Goal: Information Seeking & Learning: Learn about a topic

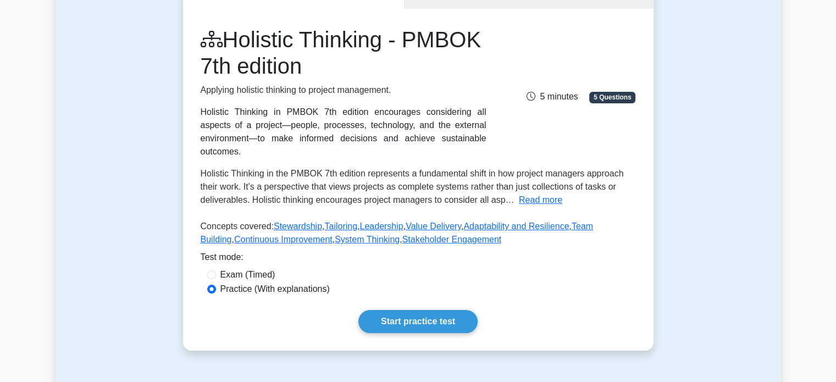
scroll to position [110, 0]
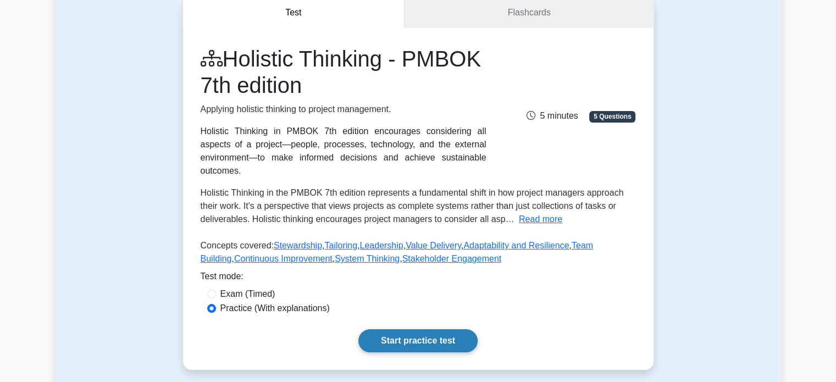
click at [404, 329] on link "Start practice test" at bounding box center [417, 340] width 119 height 23
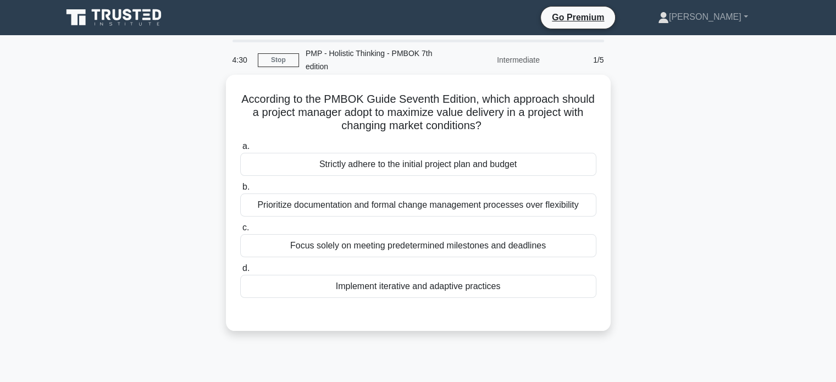
click at [415, 289] on div "Implement iterative and adaptive practices" at bounding box center [418, 286] width 356 height 23
click at [240, 272] on input "d. Implement iterative and adaptive practices" at bounding box center [240, 268] width 0 height 7
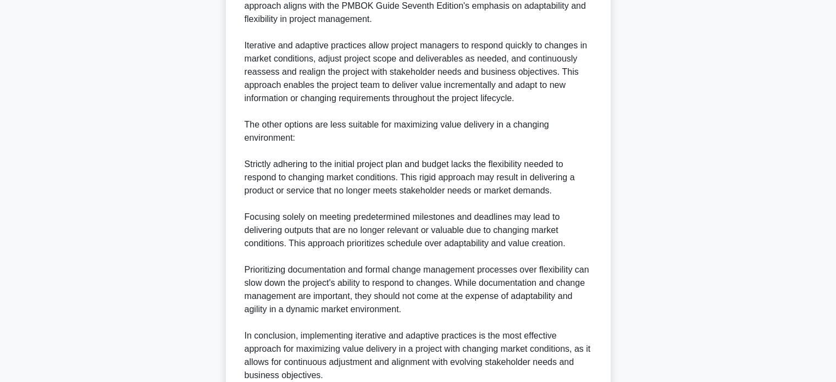
scroll to position [466, 0]
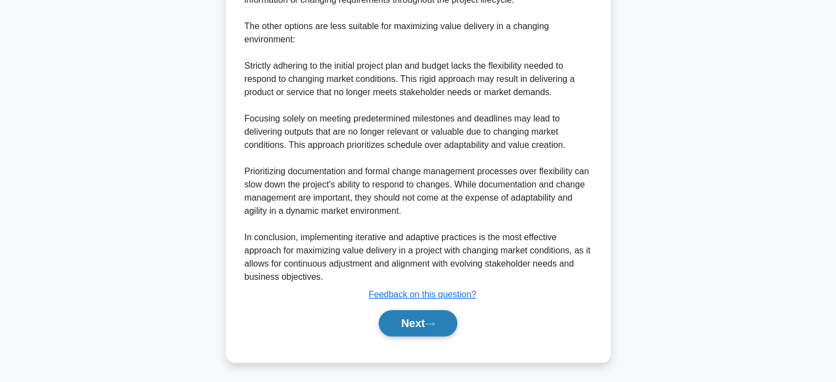
click at [411, 325] on button "Next" at bounding box center [418, 323] width 79 height 26
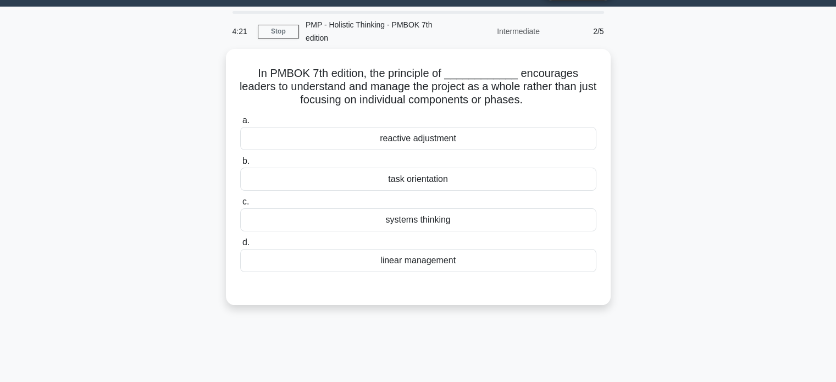
scroll to position [18, 0]
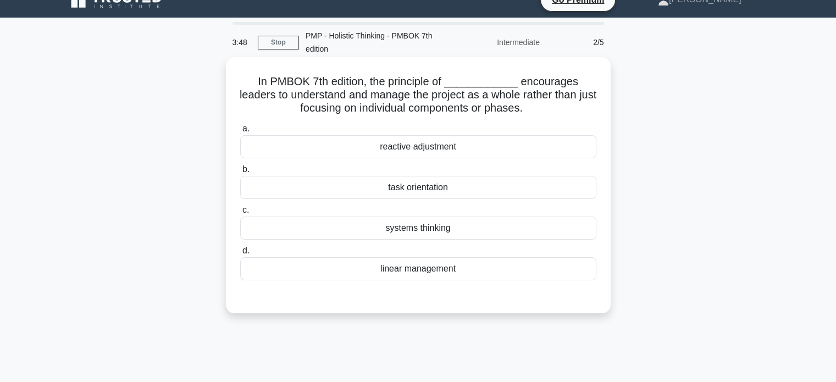
click at [536, 275] on div "linear management" at bounding box center [418, 268] width 356 height 23
click at [240, 254] on input "d. linear management" at bounding box center [240, 250] width 0 height 7
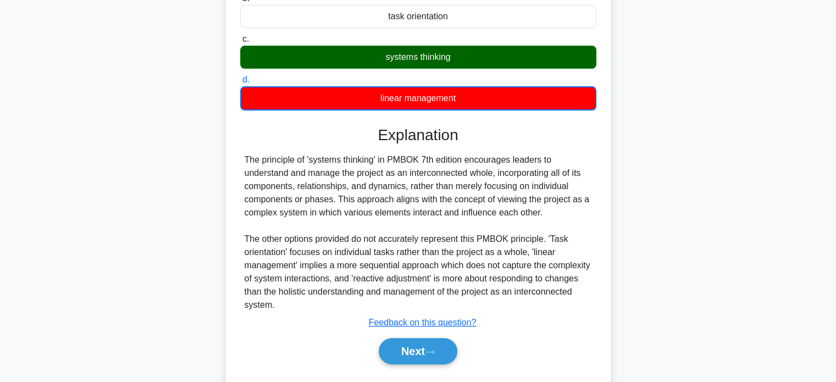
scroll to position [199, 0]
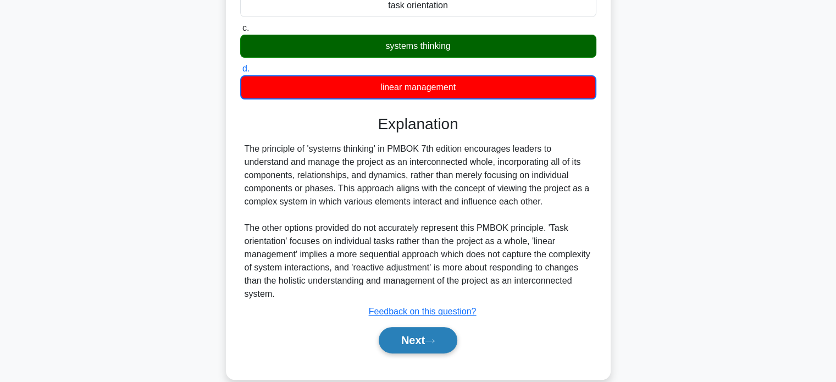
click at [435, 341] on icon at bounding box center [430, 341] width 10 height 6
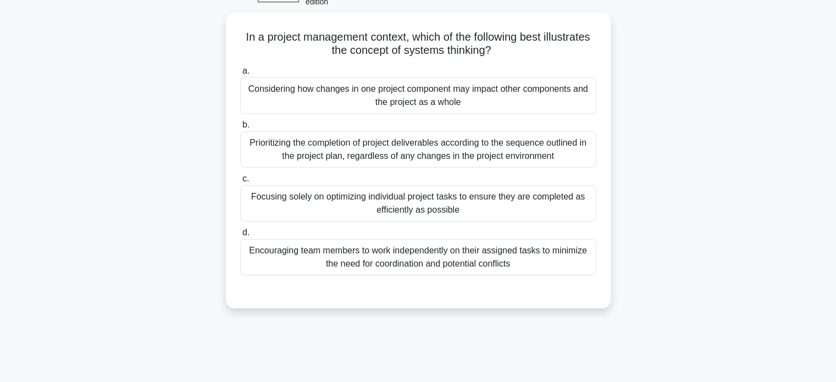
scroll to position [64, 0]
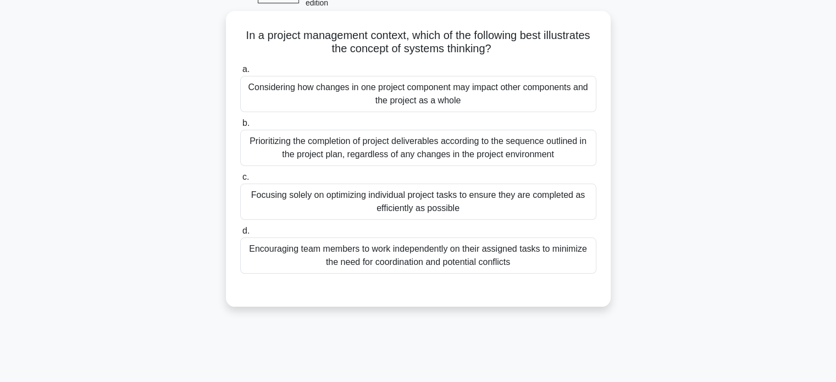
click at [550, 87] on div "Considering how changes in one project component may impact other components an…" at bounding box center [418, 94] width 356 height 36
click at [240, 73] on input "a. Considering how changes in one project component may impact other components…" at bounding box center [240, 69] width 0 height 7
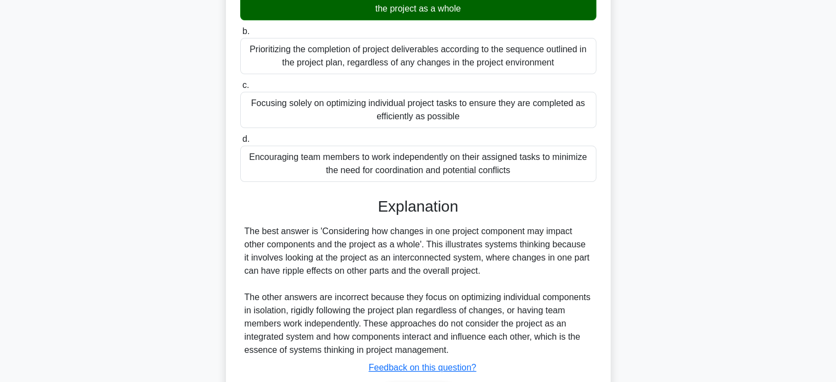
scroll to position [229, 0]
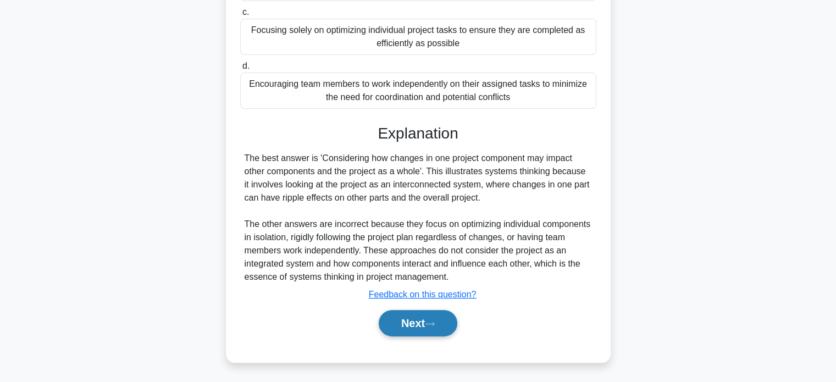
click at [409, 328] on button "Next" at bounding box center [418, 323] width 79 height 26
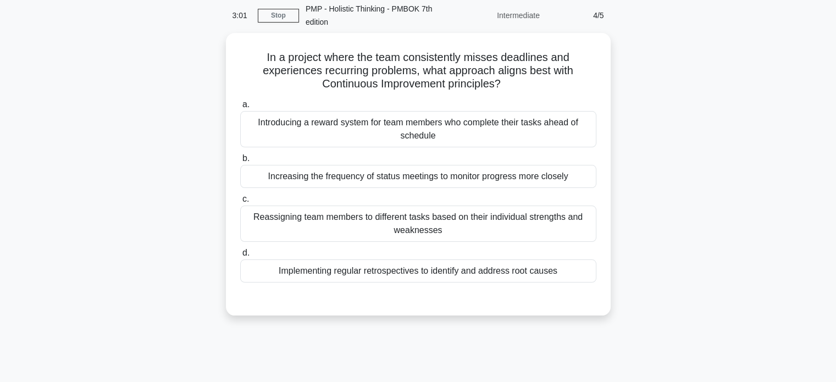
scroll to position [36, 0]
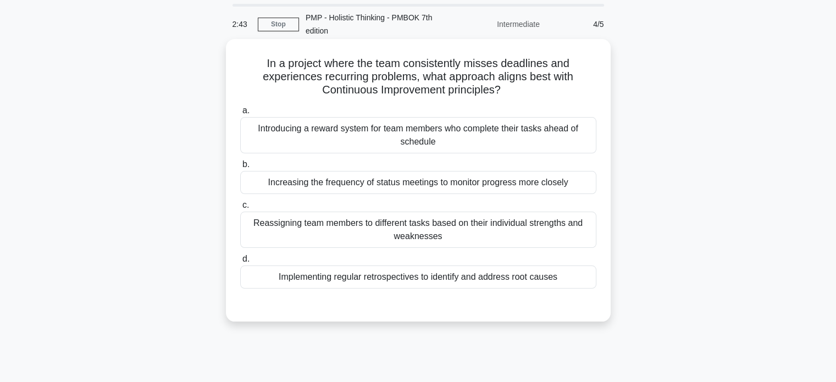
click at [487, 130] on div "Introducing a reward system for team members who complete their tasks ahead of …" at bounding box center [418, 135] width 356 height 36
click at [240, 114] on input "a. Introducing a reward system for team members who complete their tasks ahead …" at bounding box center [240, 110] width 0 height 7
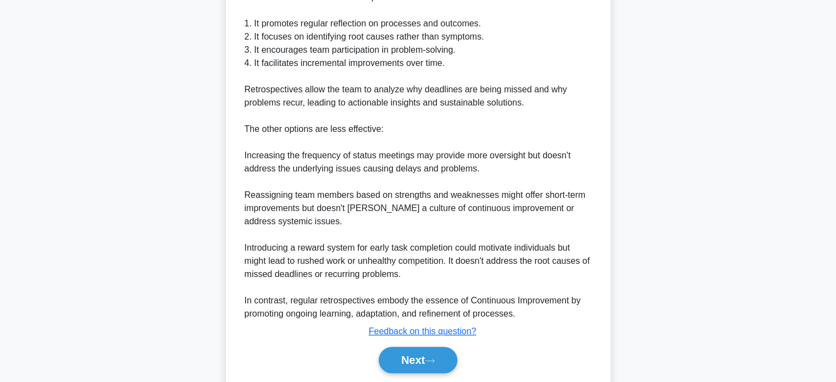
scroll to position [441, 0]
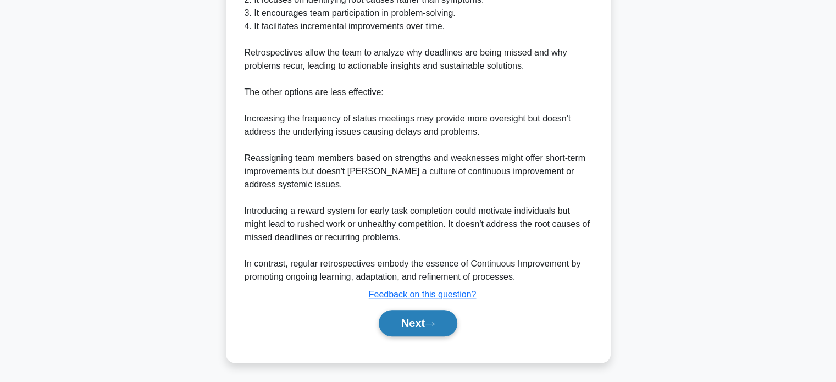
click at [420, 333] on button "Next" at bounding box center [418, 323] width 79 height 26
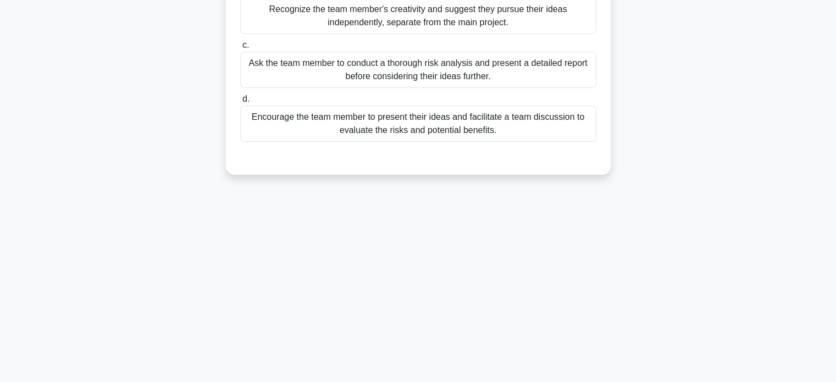
drag, startPoint x: 834, startPoint y: 220, endPoint x: 844, endPoint y: 221, distance: 9.4
click at [835, 221] on html "Go Premium Ravi" at bounding box center [418, 85] width 836 height 594
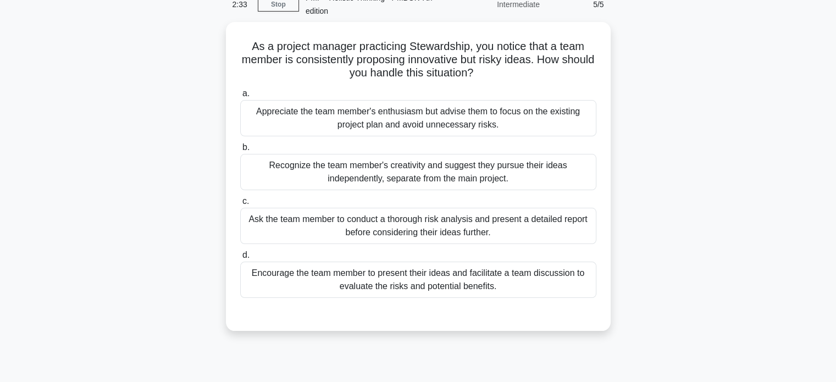
scroll to position [55, 0]
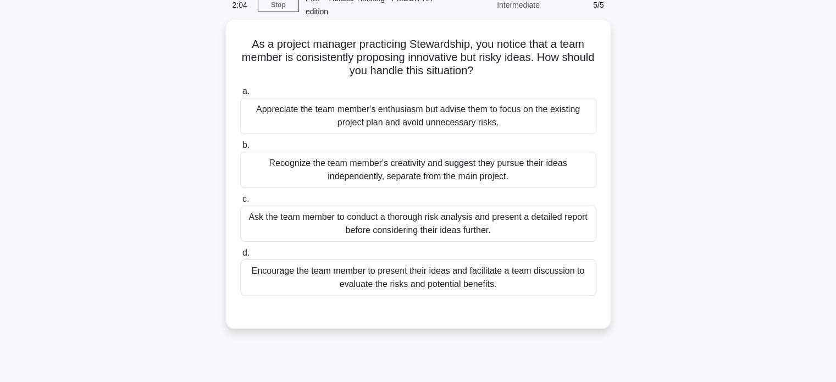
click at [517, 281] on div "Encourage the team member to present their ideas and facilitate a team discussi…" at bounding box center [418, 277] width 356 height 36
click at [240, 257] on input "d. Encourage the team member to present their ideas and facilitate a team discu…" at bounding box center [240, 253] width 0 height 7
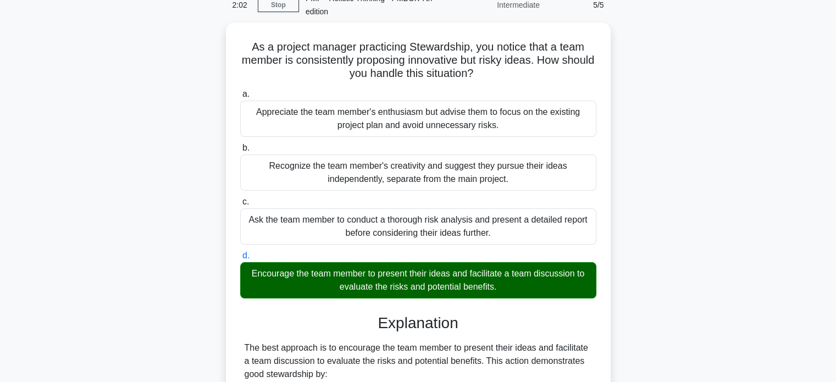
scroll to position [281, 0]
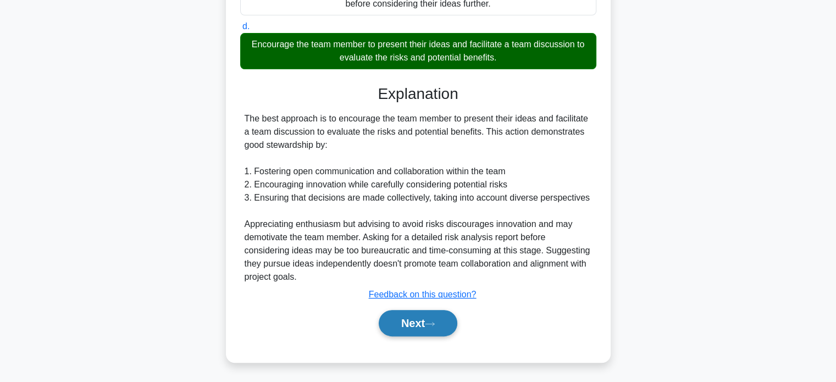
click at [439, 328] on button "Next" at bounding box center [418, 323] width 79 height 26
click at [423, 322] on button "Next" at bounding box center [418, 323] width 79 height 26
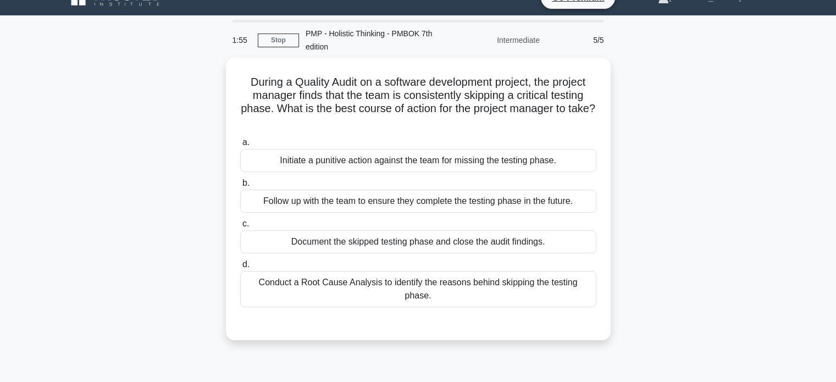
scroll to position [0, 0]
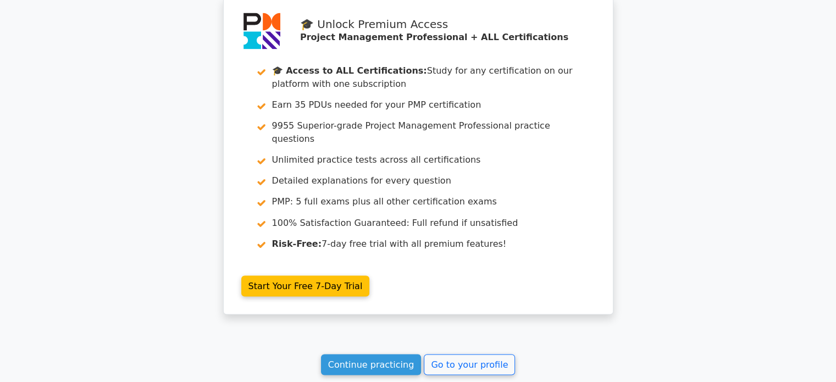
scroll to position [1941, 0]
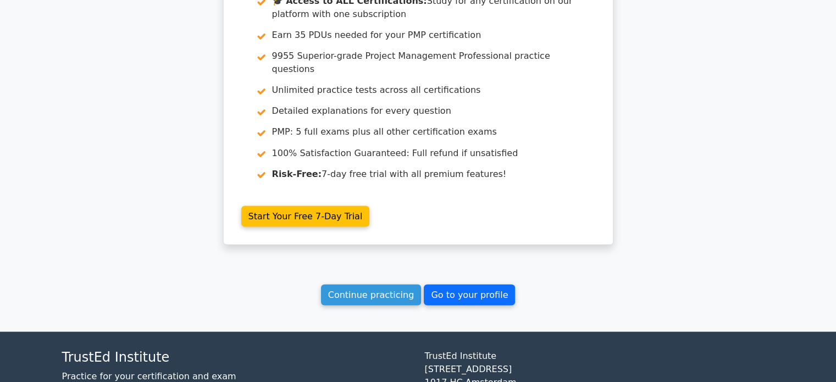
click at [495, 284] on link "Go to your profile" at bounding box center [469, 294] width 91 height 21
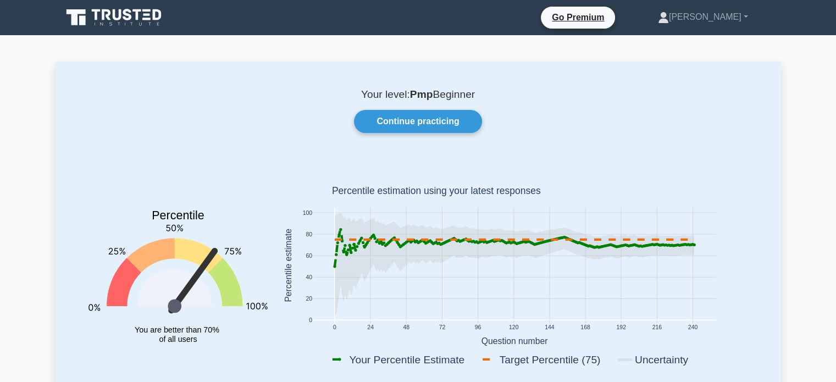
scroll to position [91, 0]
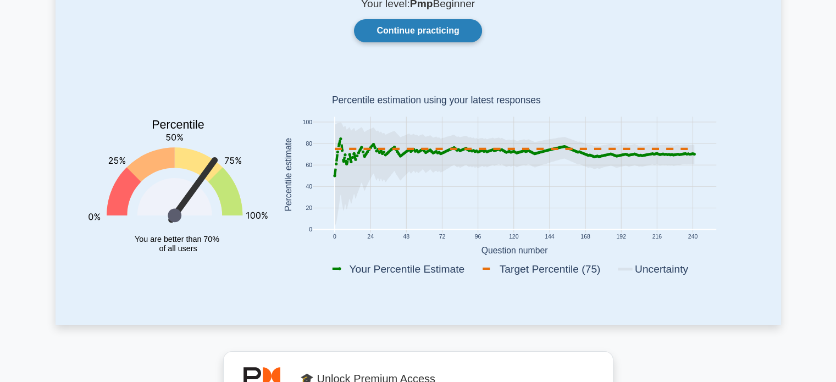
click at [465, 26] on link "Continue practicing" at bounding box center [417, 30] width 127 height 23
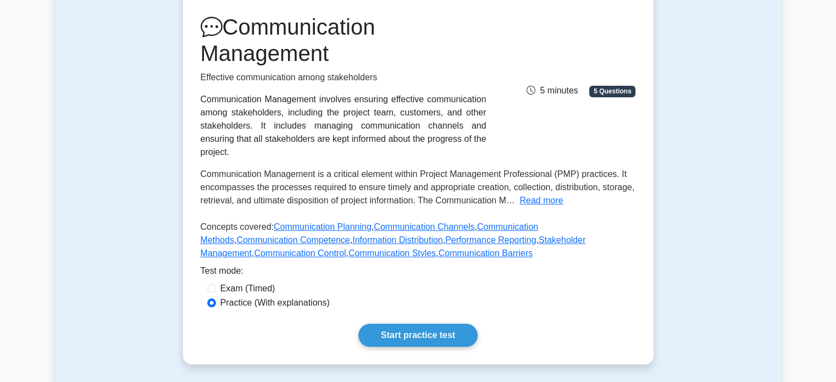
scroll to position [151, 0]
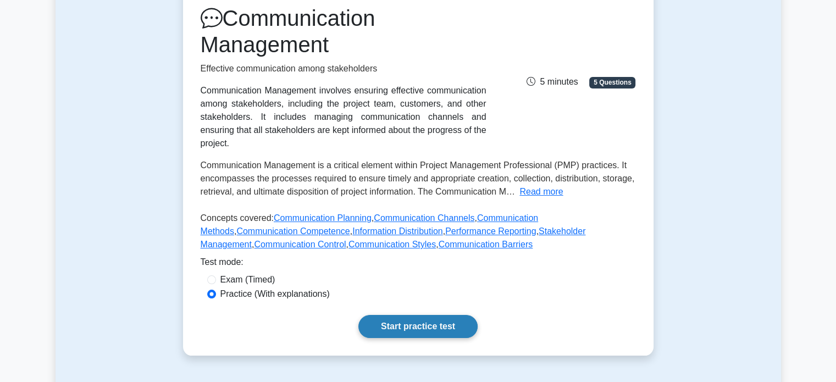
click at [419, 315] on link "Start practice test" at bounding box center [417, 326] width 119 height 23
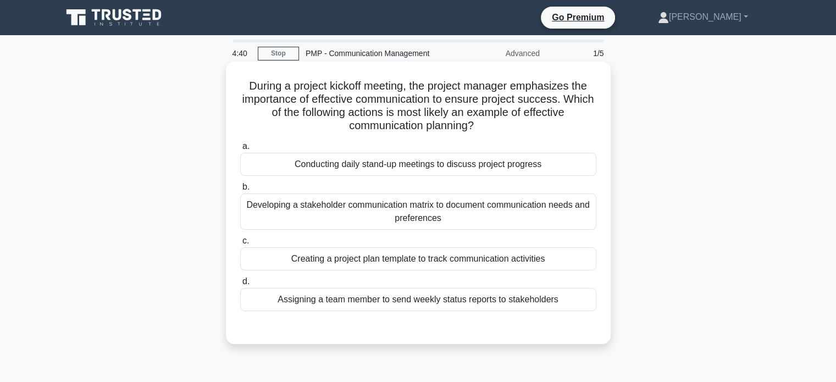
click at [437, 210] on div "Developing a stakeholder communication matrix to document communication needs a…" at bounding box center [418, 211] width 356 height 36
click at [240, 191] on input "b. Developing a stakeholder communication matrix to document communication need…" at bounding box center [240, 187] width 0 height 7
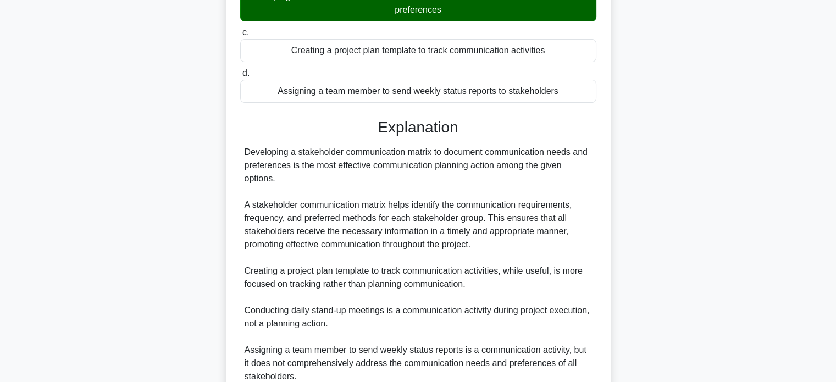
scroll to position [308, 0]
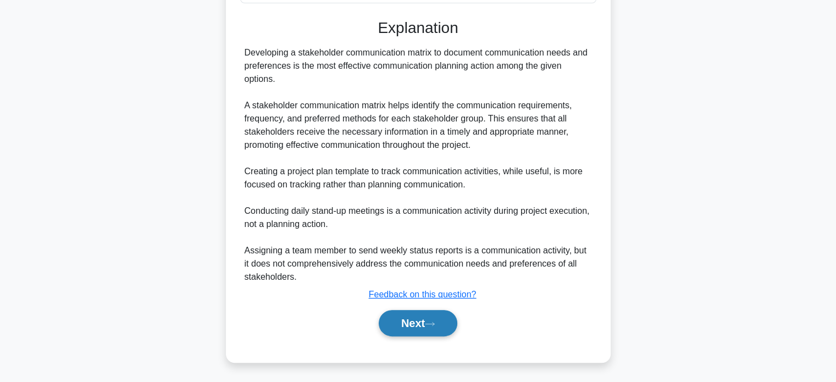
click at [404, 328] on button "Next" at bounding box center [418, 323] width 79 height 26
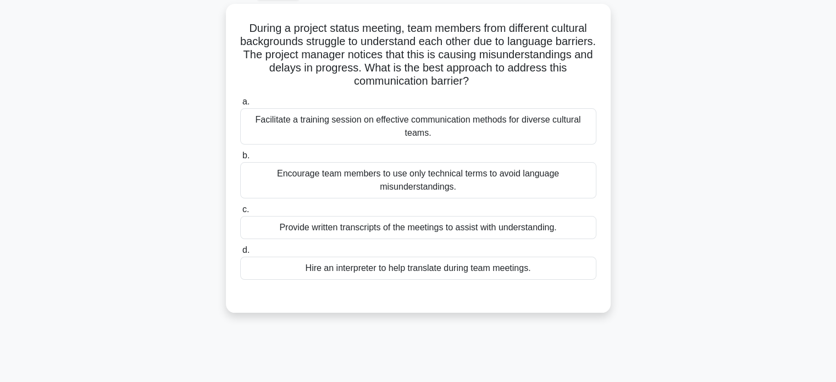
scroll to position [59, 0]
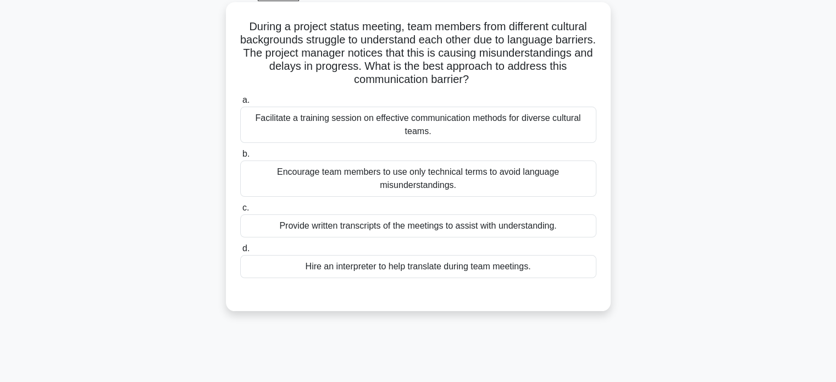
click at [576, 124] on div "Facilitate a training session on effective communication methods for diverse cu…" at bounding box center [418, 125] width 356 height 36
click at [240, 104] on input "a. Facilitate a training session on effective communication methods for diverse…" at bounding box center [240, 100] width 0 height 7
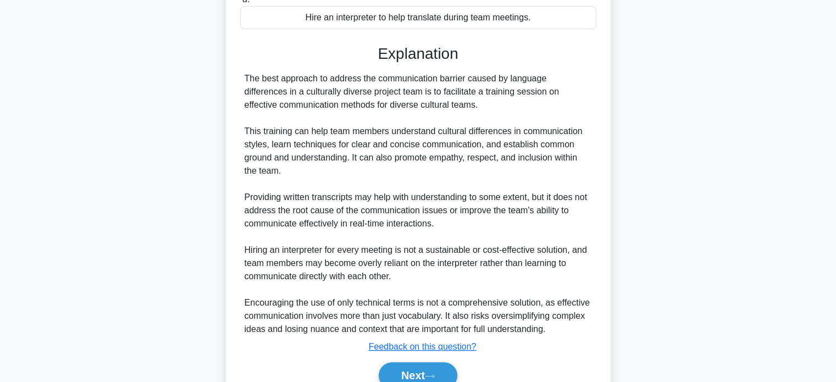
scroll to position [356, 0]
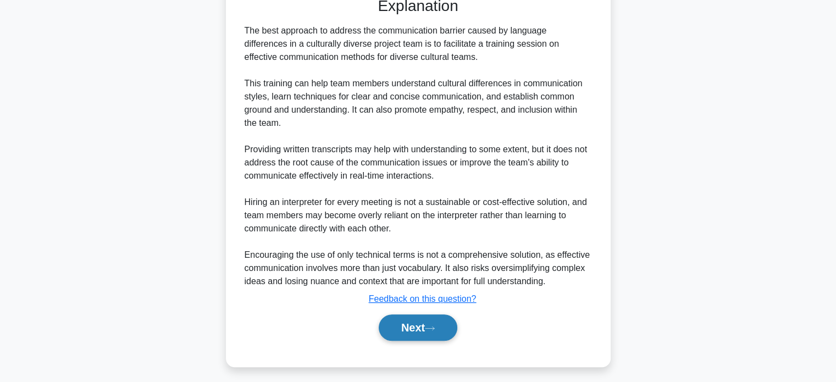
click at [407, 334] on button "Next" at bounding box center [418, 327] width 79 height 26
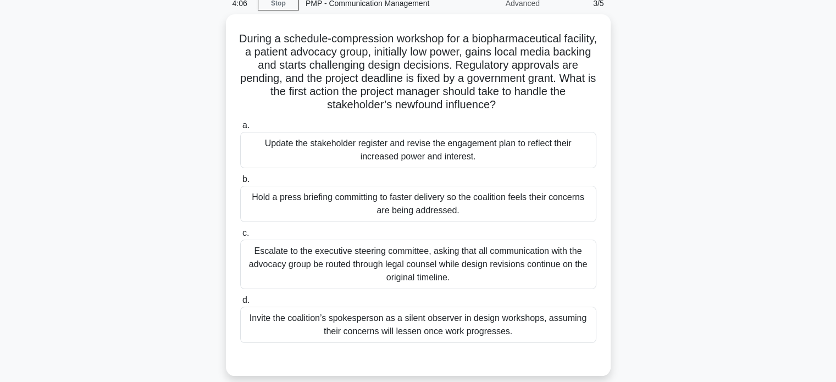
scroll to position [47, 0]
click at [463, 156] on div "Update the stakeholder register and revise the engagement plan to reflect their…" at bounding box center [418, 150] width 356 height 36
click at [240, 130] on input "a. Update the stakeholder register and revise the engagement plan to reflect th…" at bounding box center [240, 126] width 0 height 7
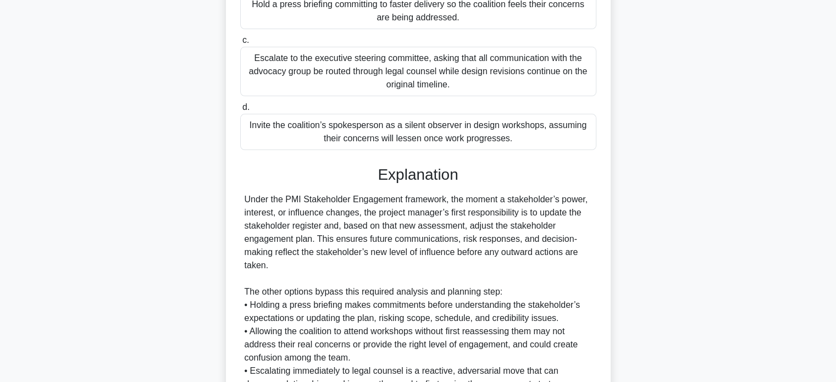
scroll to position [347, 0]
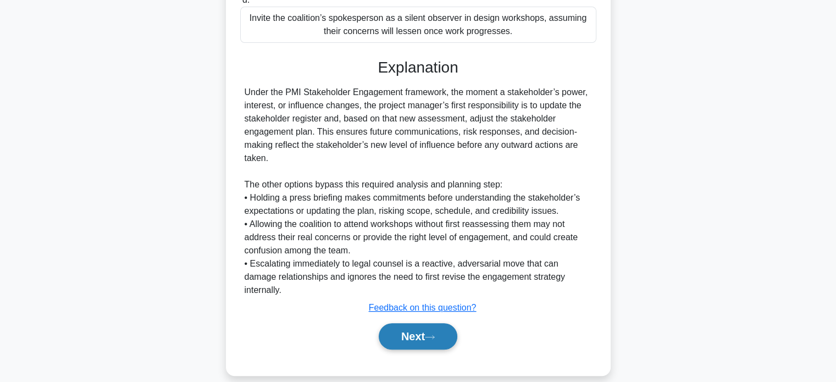
click at [395, 323] on button "Next" at bounding box center [418, 336] width 79 height 26
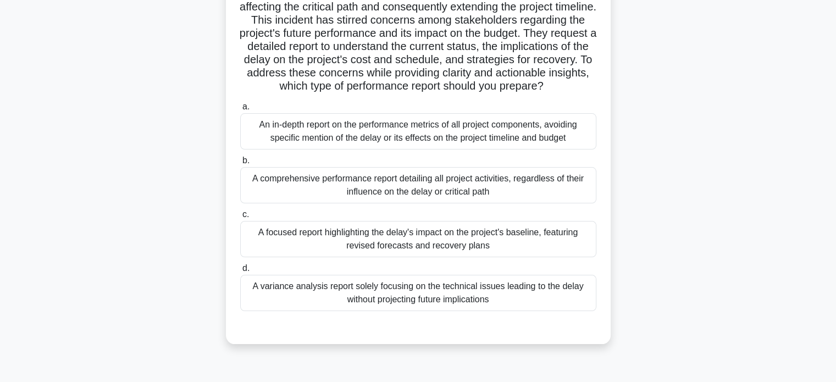
scroll to position [136, 0]
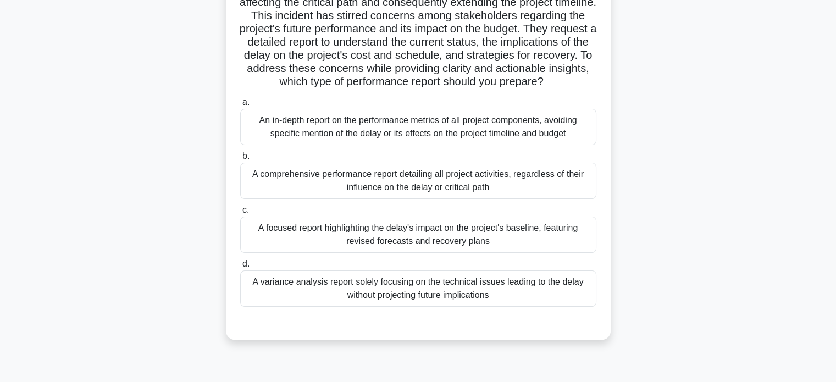
click at [576, 242] on div "A focused report highlighting the delay's impact on the project's baseline, fea…" at bounding box center [418, 235] width 356 height 36
click at [240, 214] on input "c. A focused report highlighting the delay's impact on the project's baseline, …" at bounding box center [240, 210] width 0 height 7
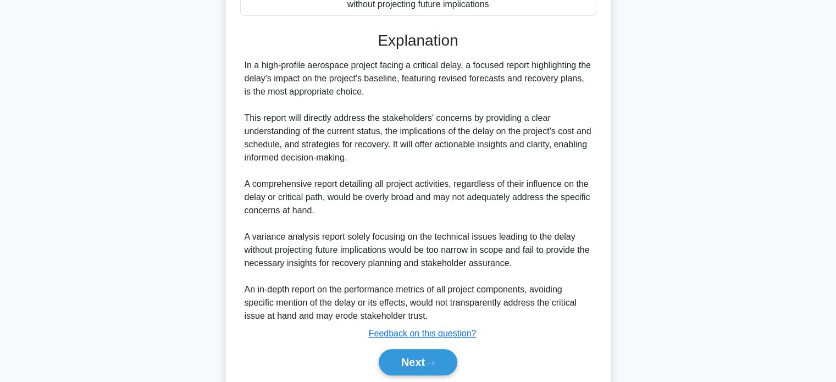
scroll to position [479, 0]
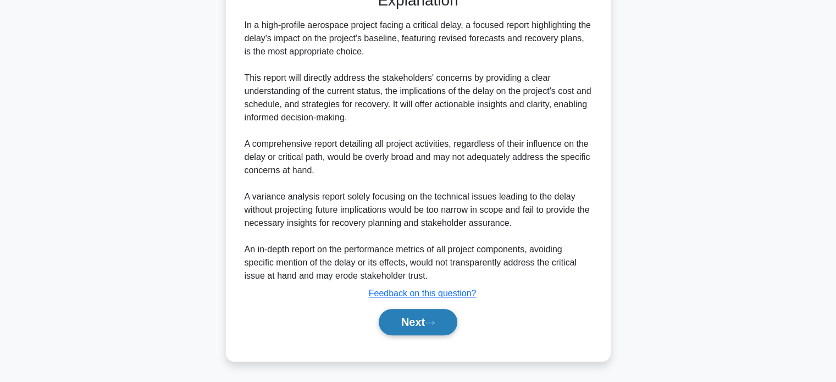
click at [414, 326] on button "Next" at bounding box center [418, 322] width 79 height 26
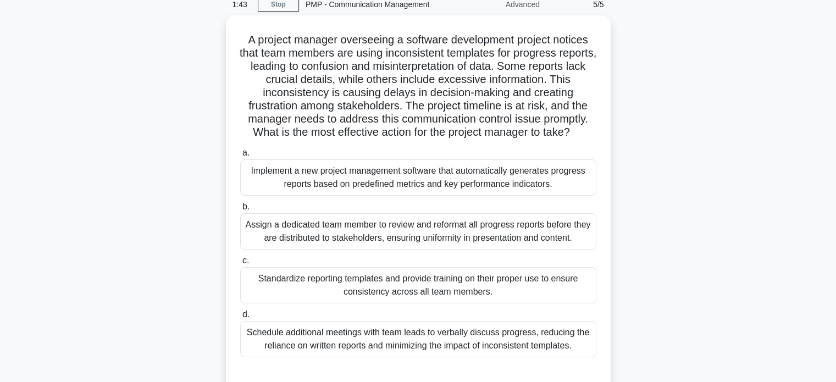
scroll to position [48, 0]
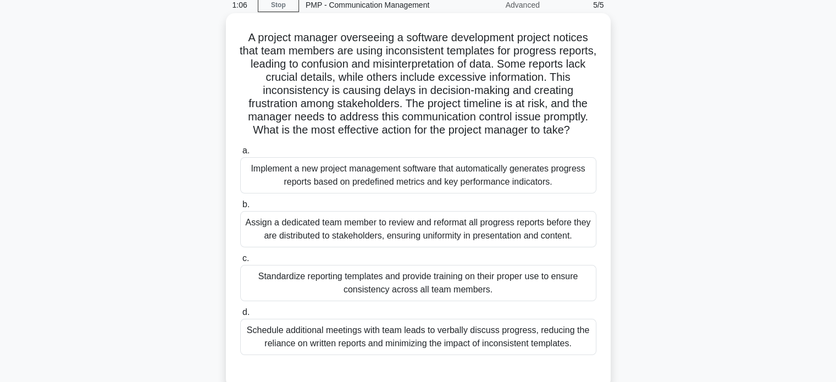
click at [546, 283] on div "Standardize reporting templates and provide training on their proper use to ens…" at bounding box center [418, 283] width 356 height 36
click at [240, 262] on input "c. Standardize reporting templates and provide training on their proper use to …" at bounding box center [240, 258] width 0 height 7
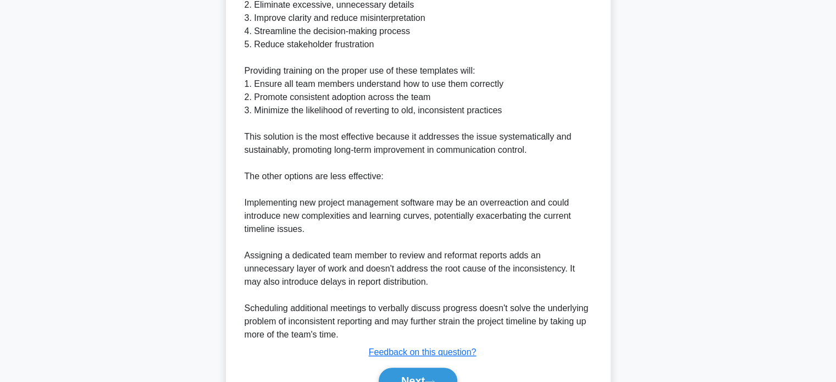
scroll to position [598, 0]
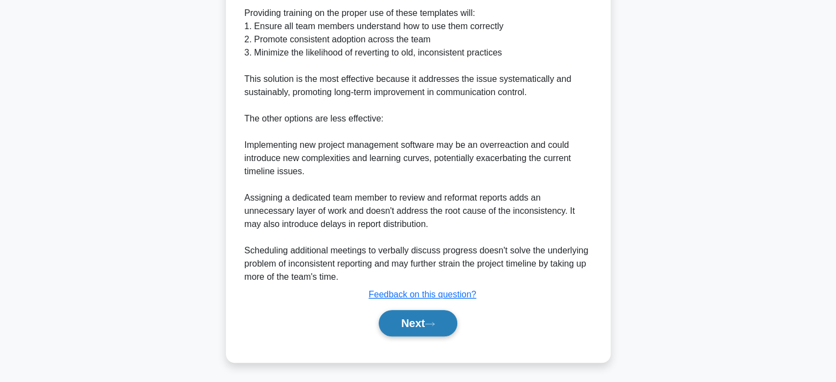
click at [394, 329] on button "Next" at bounding box center [418, 323] width 79 height 26
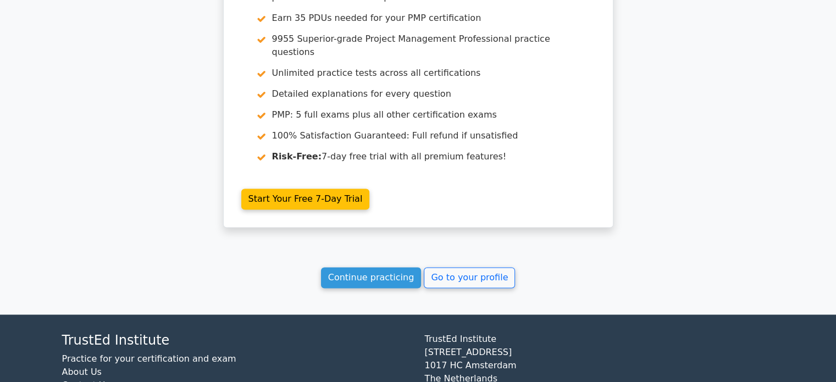
scroll to position [1817, 0]
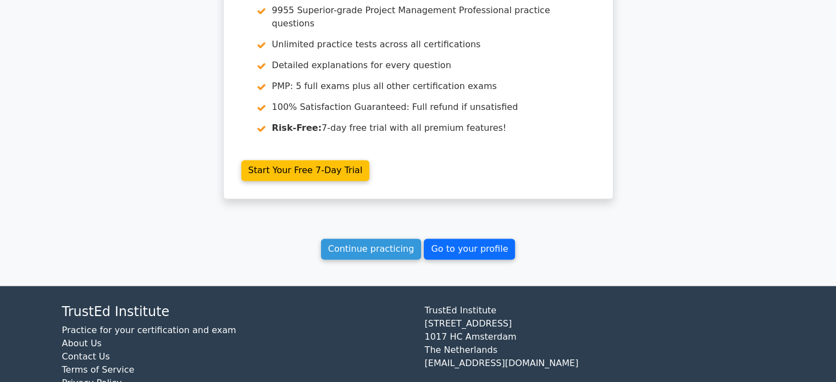
click at [475, 239] on link "Go to your profile" at bounding box center [469, 249] width 91 height 21
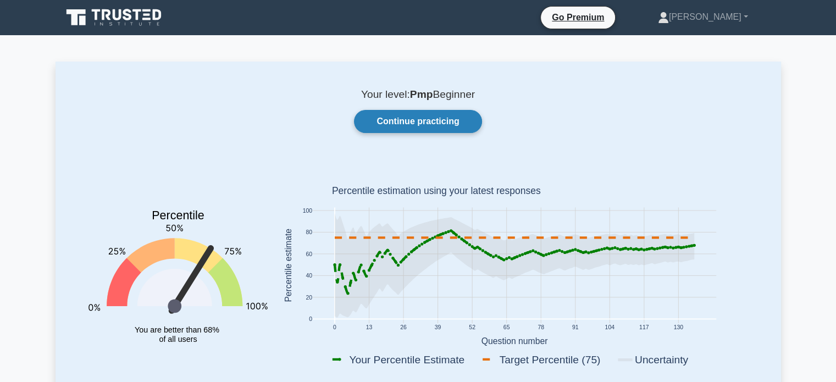
click at [458, 116] on link "Continue practicing" at bounding box center [417, 121] width 127 height 23
